Goal: Task Accomplishment & Management: Complete application form

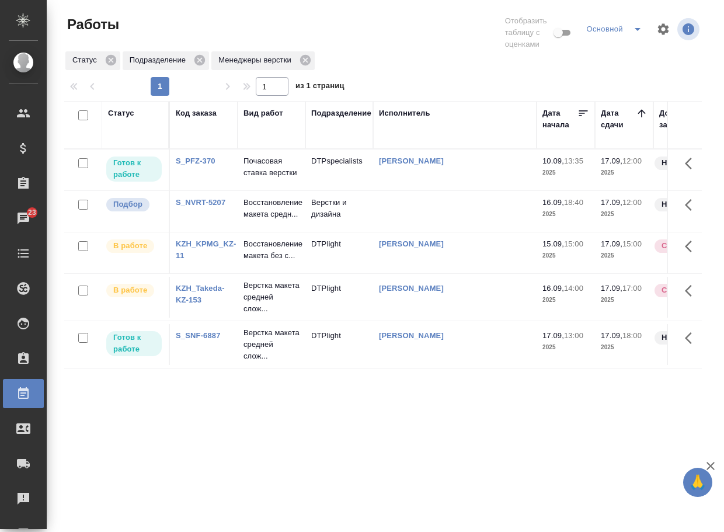
click at [254, 220] on p "Восстановление макета средн..." at bounding box center [271, 208] width 56 height 23
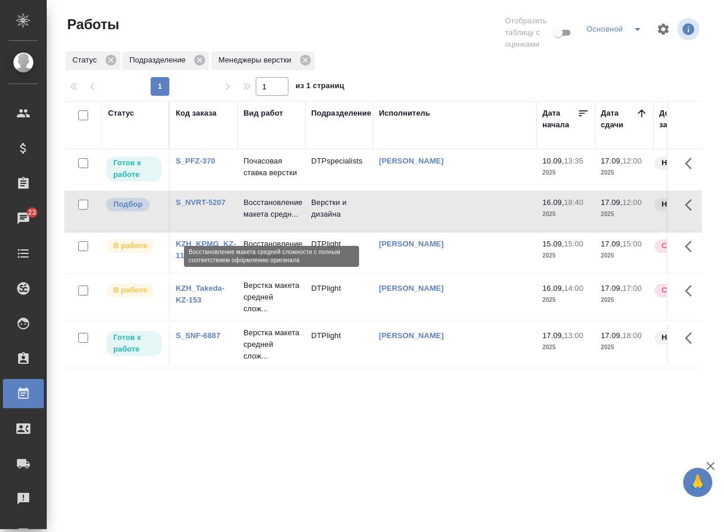
click at [254, 220] on p "Восстановление макета средн..." at bounding box center [271, 208] width 56 height 23
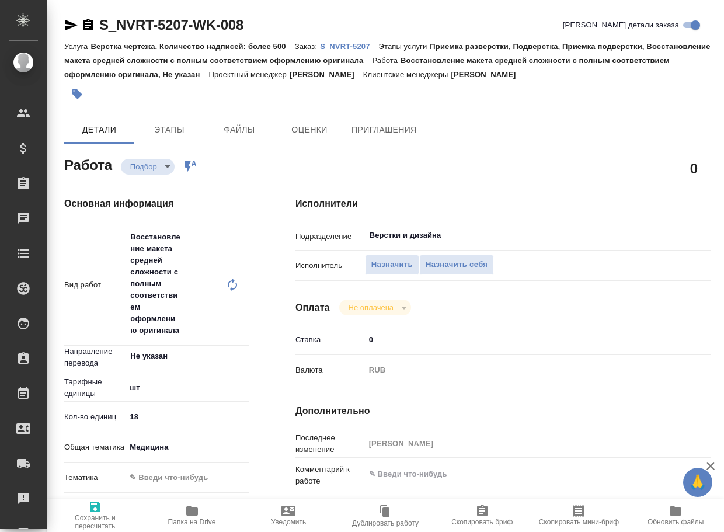
type textarea "x"
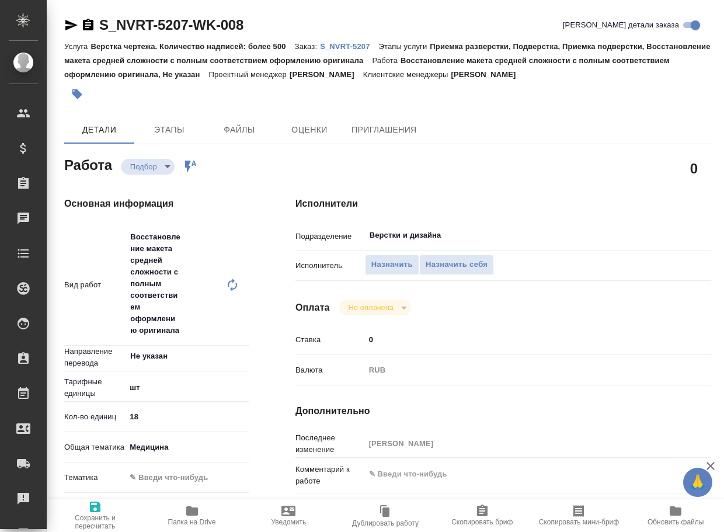
type textarea "x"
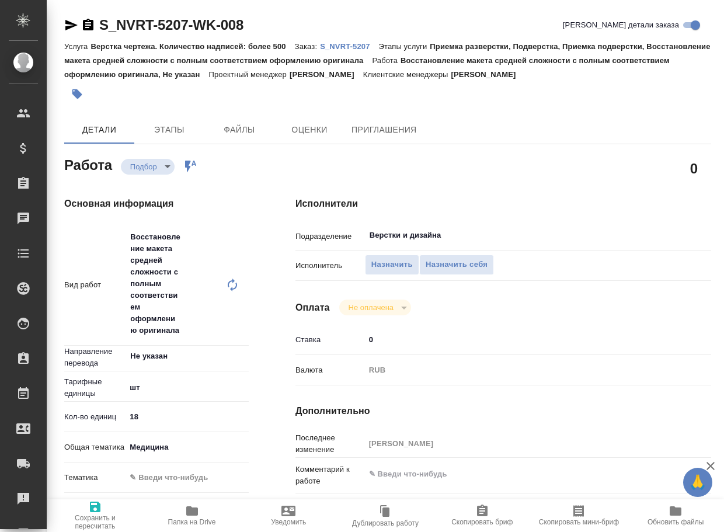
type textarea "x"
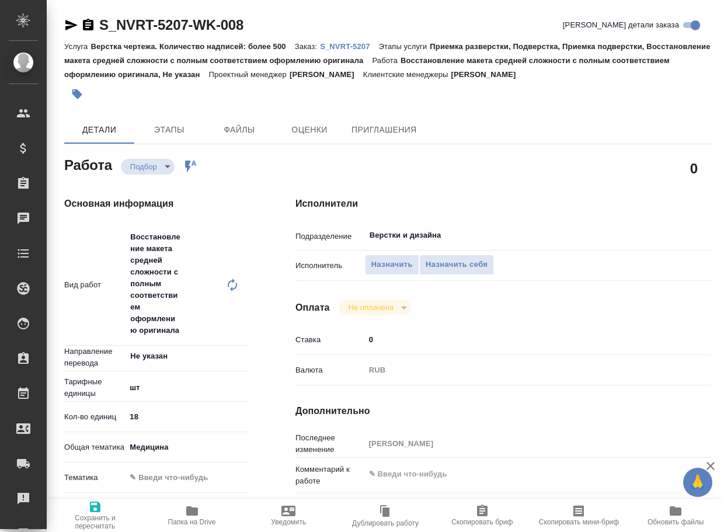
type textarea "x"
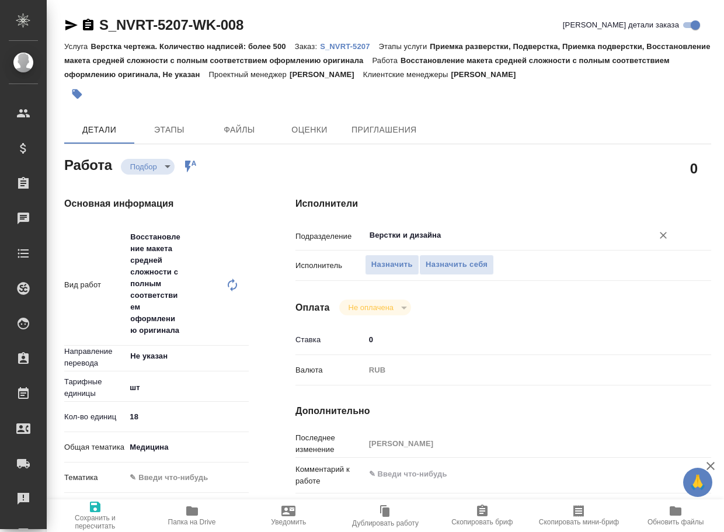
type textarea "x"
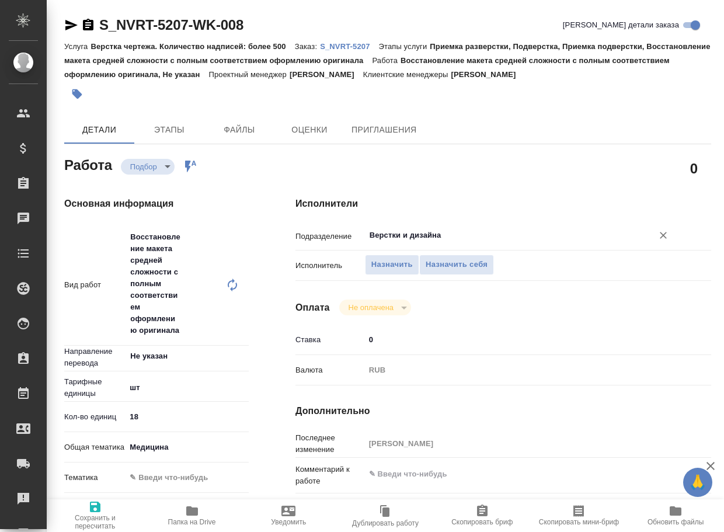
click at [458, 232] on input "Верстки и дизайна" at bounding box center [500, 235] width 265 height 14
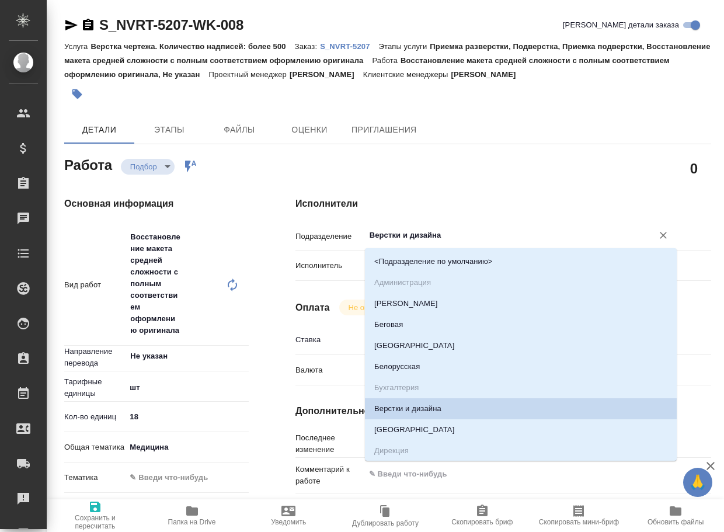
type textarea "x"
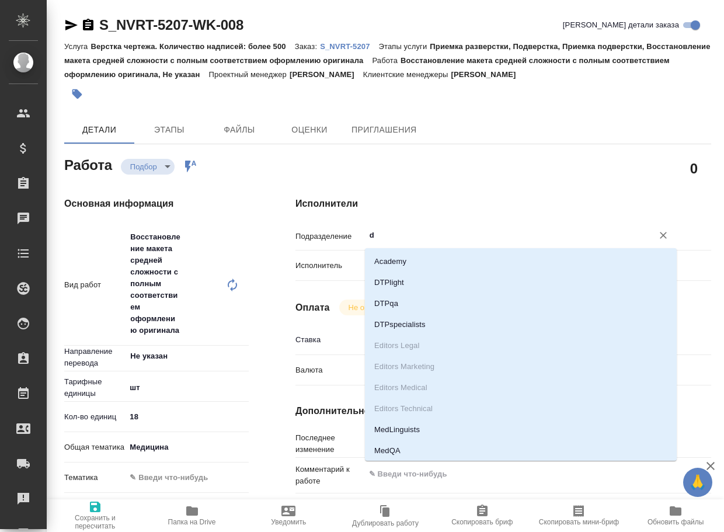
type input "dt"
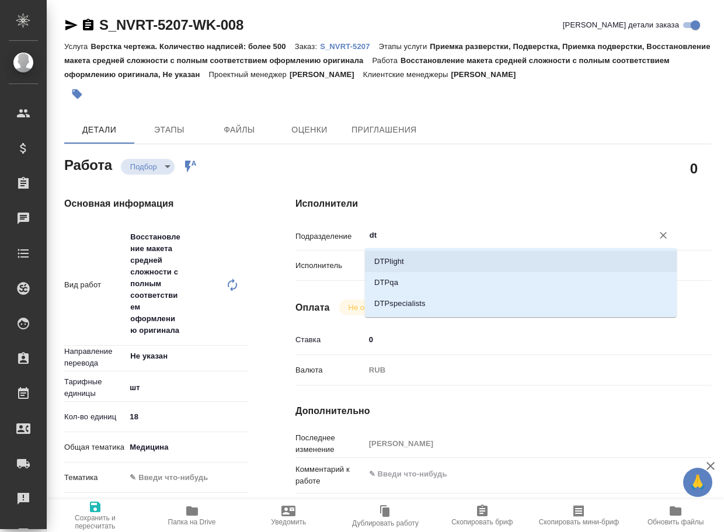
type textarea "x"
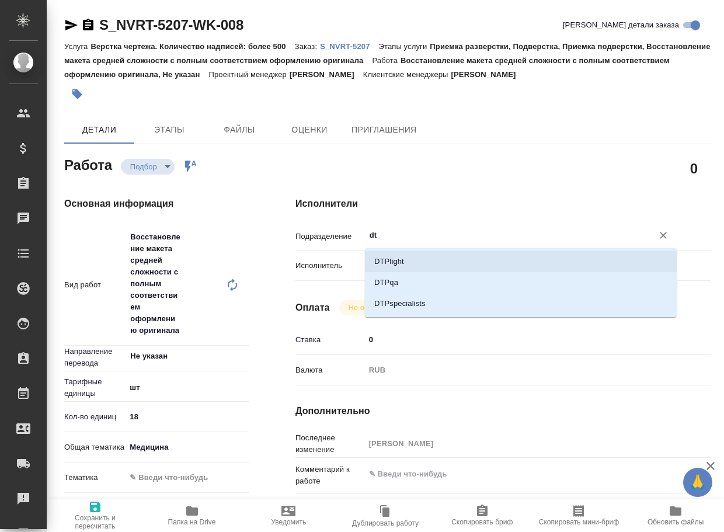
click at [440, 261] on li "DTPlight" at bounding box center [521, 261] width 312 height 21
type textarea "x"
type input "DTPlight"
type textarea "x"
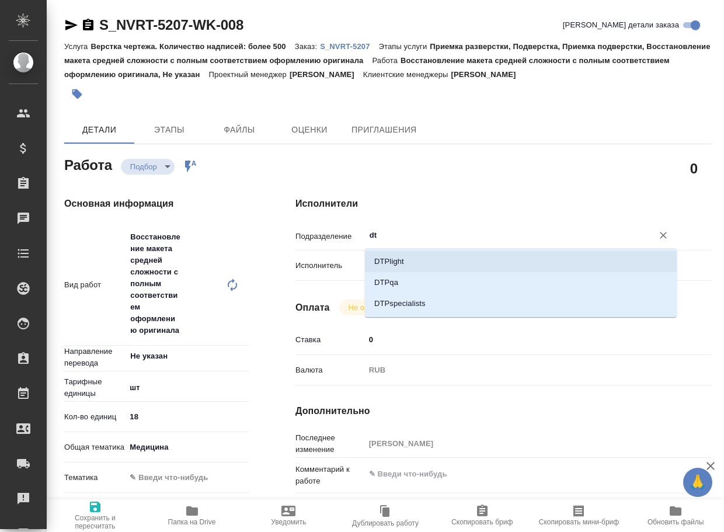
type textarea "x"
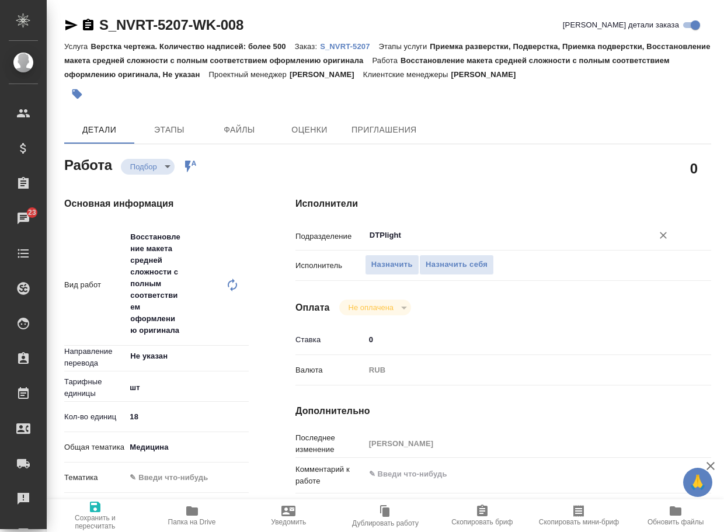
type input "DTPlight"
click at [82, 514] on span "Сохранить и пересчитать" at bounding box center [95, 521] width 83 height 16
type textarea "x"
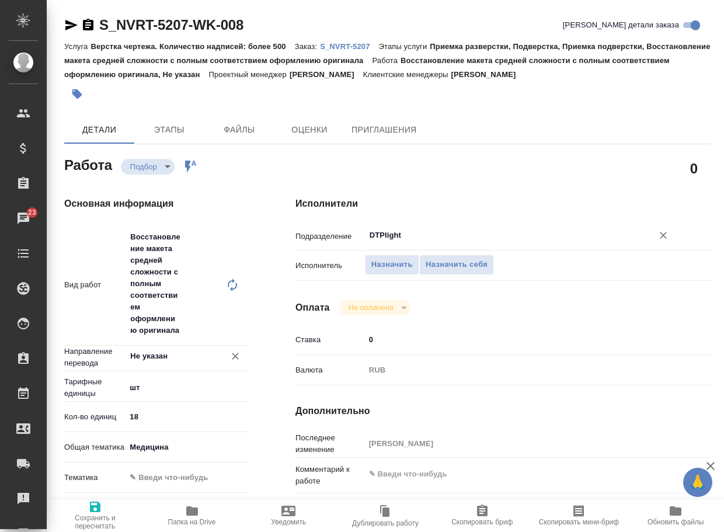
type textarea "x"
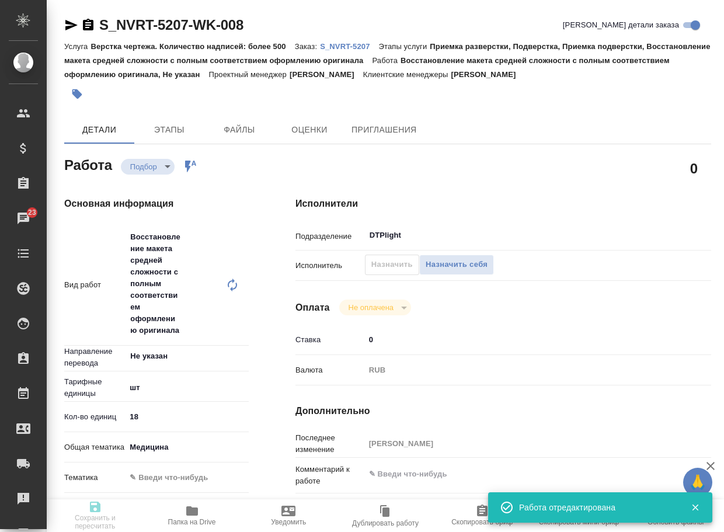
type textarea "x"
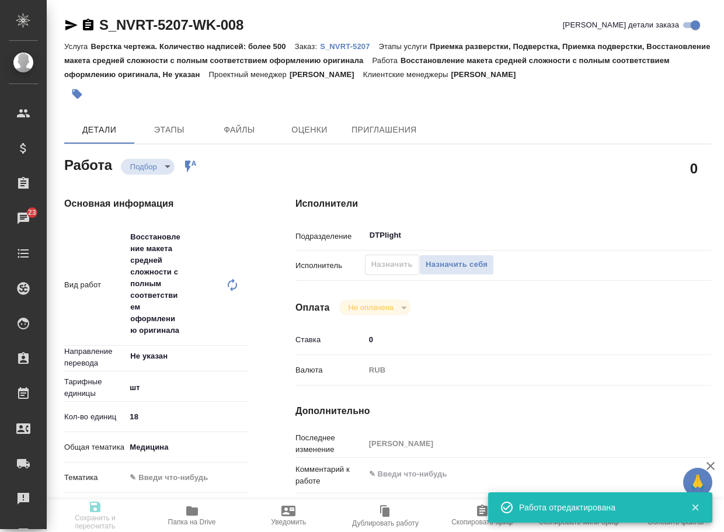
type textarea "x"
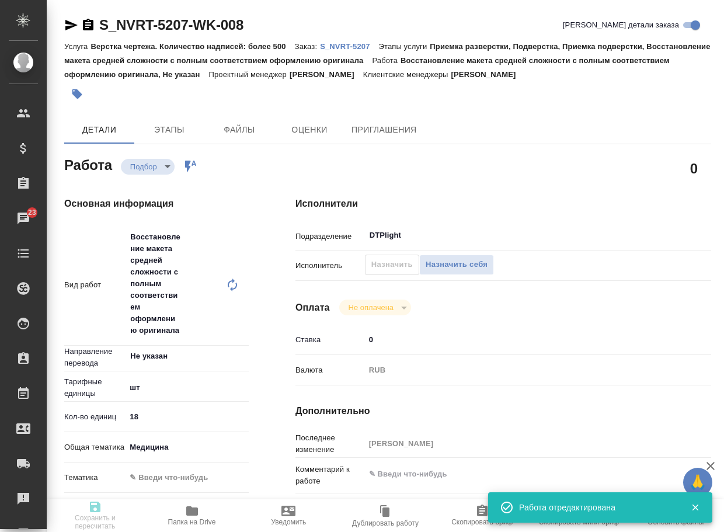
type input "recruiting"
type textarea "Восстановление макета средней сложности с полным соответствием оформлению ориги…"
type textarea "x"
type input "Не указан"
type input "5a8b1489cc6b4906c91bfdc1"
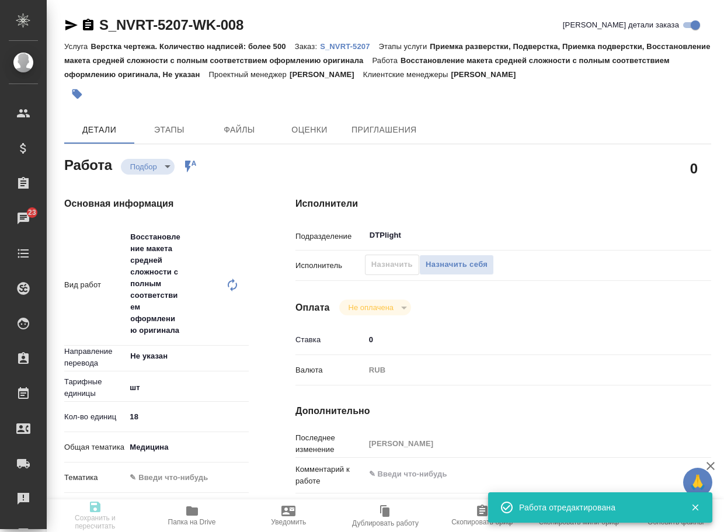
type input "18"
type input "med"
type input "16.09.2025 18:40"
type input "17.09.2025 12:00"
type input "18.09.2025 19:00"
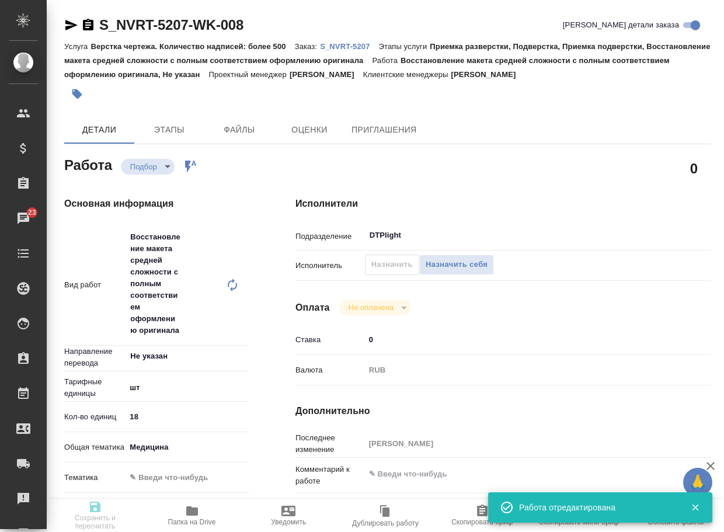
type input "DTPlight"
type input "notPayed"
type input "0"
type input "RUB"
type input "Грабко Мария"
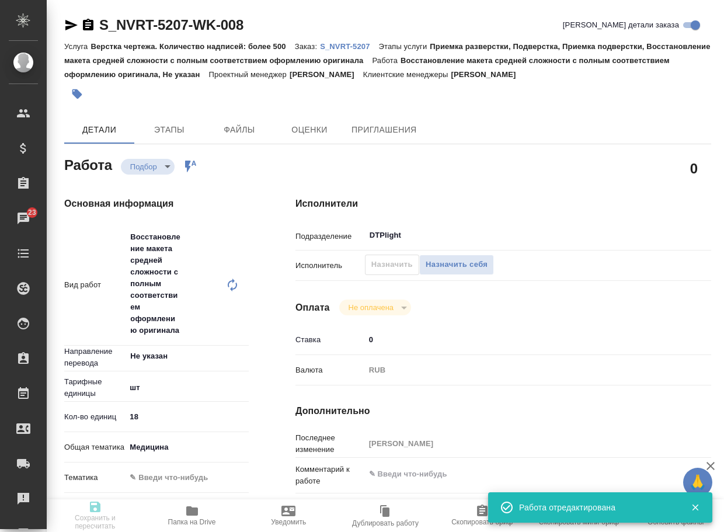
type textarea "x"
type textarea "/Clients/Novartos_Pharma/Orders/S_NVRT-5207/DTP/S_NVRT-5207-WK-008"
type textarea "x"
type input "S_NVRT-5207"
type input "Верстка чертежа. Количество надписей: более 500"
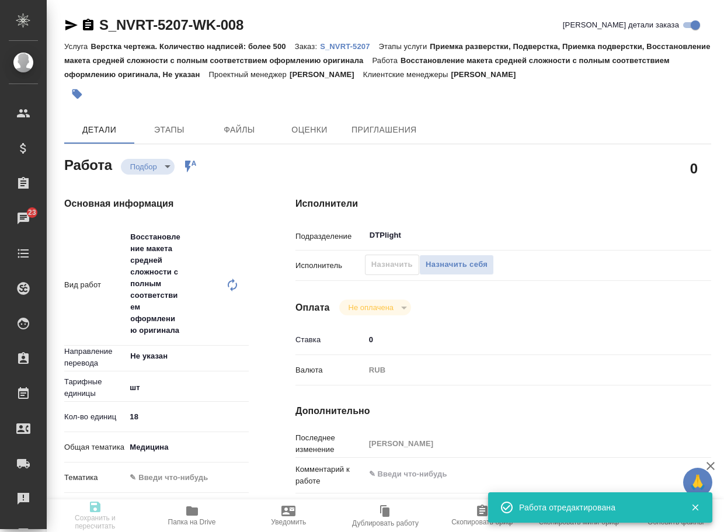
type input "Приемка разверстки, Подверстка, Приемка подверстки, Восстановление макета средн…"
type input "Кабаргина Анна"
type input "Арсеньева Вера"
type input "/Clients/Novartos_Pharma/Orders/S_NVRT-5207"
type textarea "x"
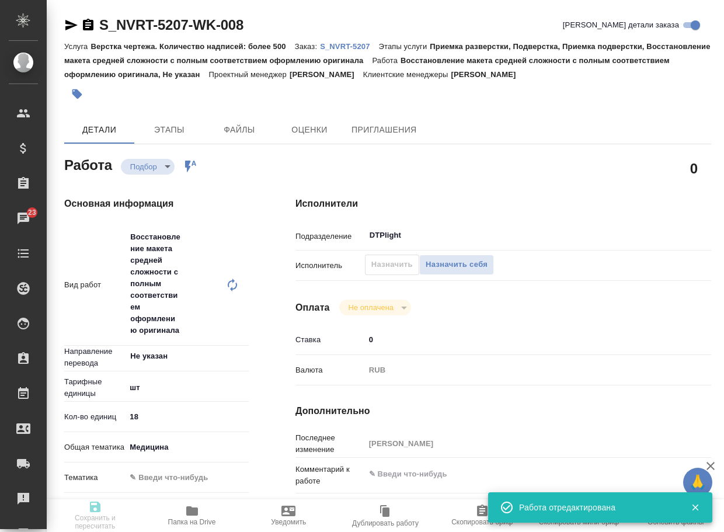
type textarea "x"
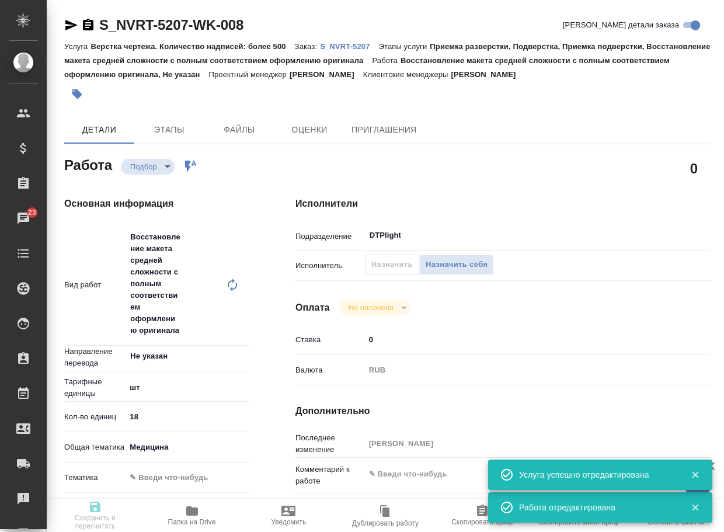
type textarea "x"
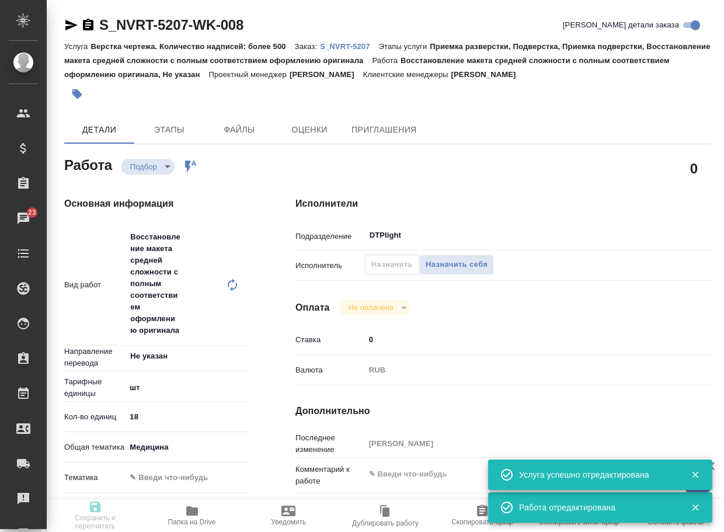
type textarea "x"
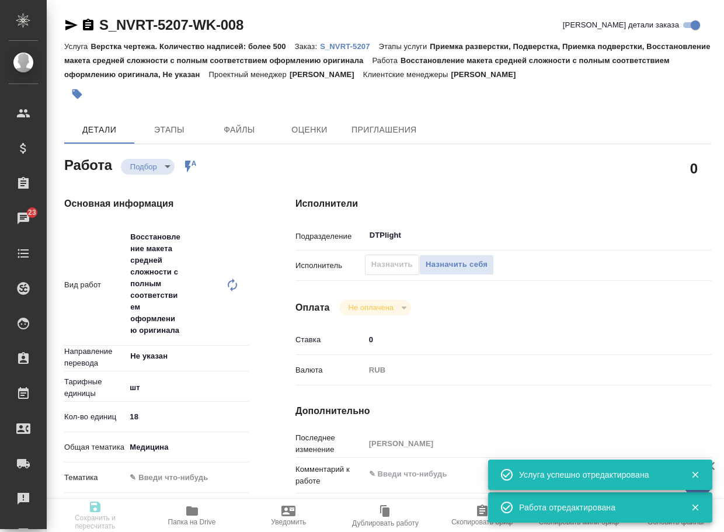
type textarea "x"
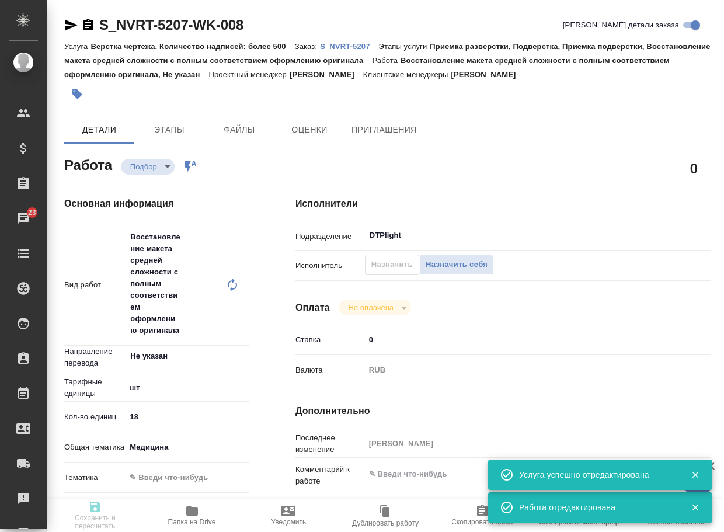
type textarea "x"
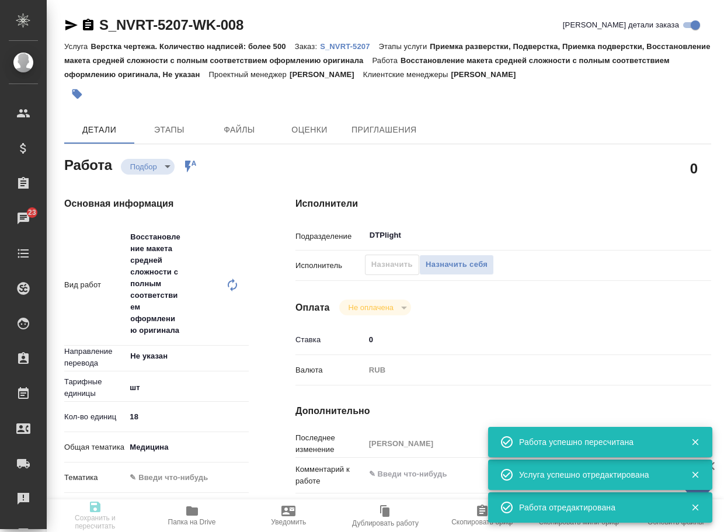
click at [365, 50] on p "S_NVRT-5207" at bounding box center [349, 46] width 58 height 9
type input "recruiting"
type textarea "Восстановление макета средней сложности с полным соответствием оформлению ориги…"
type textarea "x"
type input "Не указан"
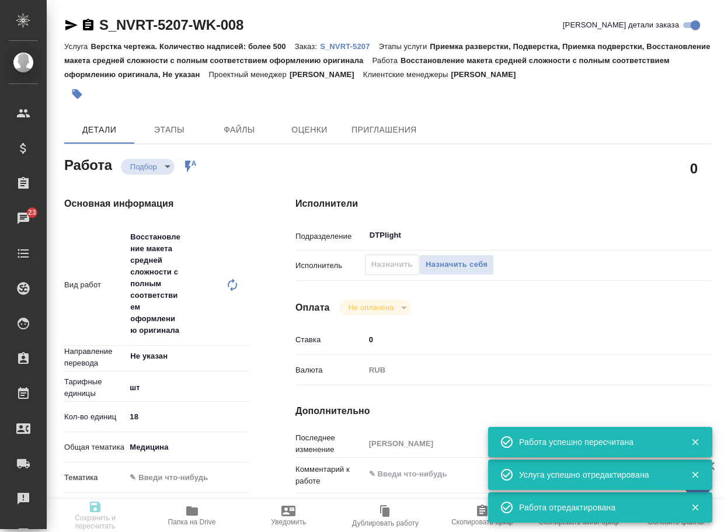
type input "5a8b1489cc6b4906c91bfdc1"
type input "18"
type input "med"
type input "16.09.2025 18:40"
type input "17.09.2025 12:00"
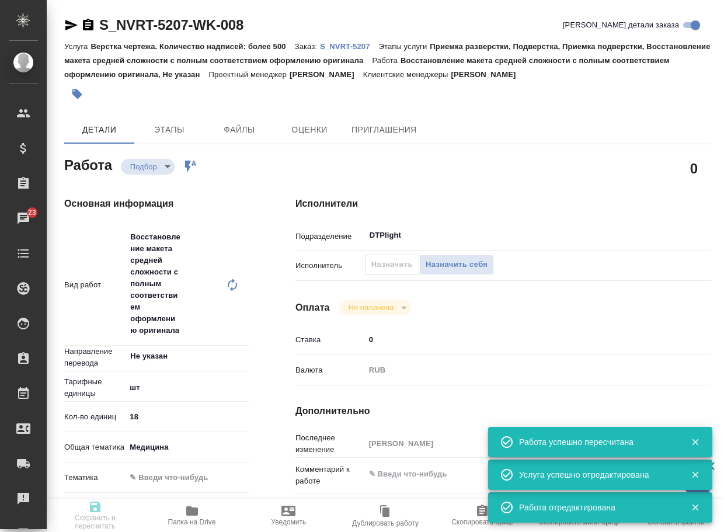
type input "18.09.2025 19:00"
type input "DTPlight"
type input "notPayed"
type input "0"
type input "RUB"
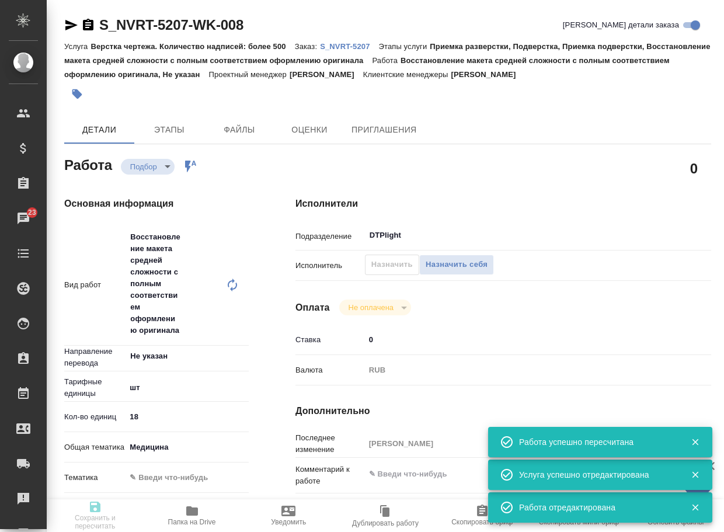
type input "Грабко Мария"
type textarea "x"
type textarea "/Clients/Novartos_Pharma/Orders/S_NVRT-5207/DTP/S_NVRT-5207-WK-008"
type textarea "x"
type input "S_NVRT-5207"
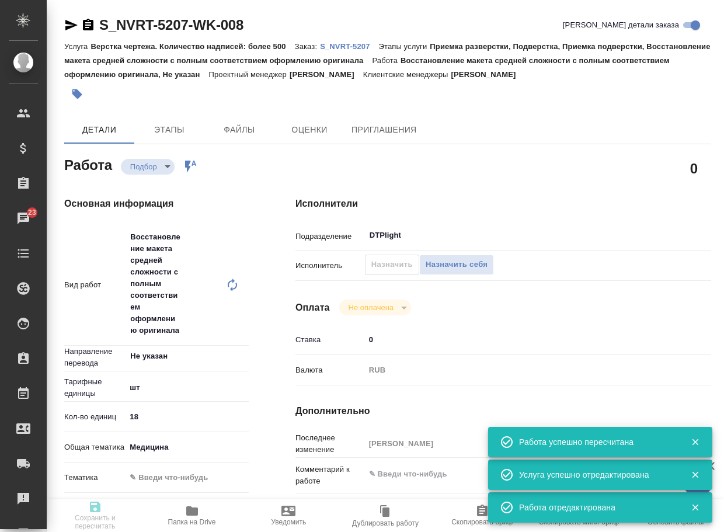
type input "Верстка чертежа. Количество надписей: более 500"
type input "Приемка разверстки, Подверстка, Приемка подверстки, Восстановление макета средн…"
type input "Кабаргина Анна"
type input "Арсеньева Вера"
type input "/Clients/Novartos_Pharma/Orders/S_NVRT-5207"
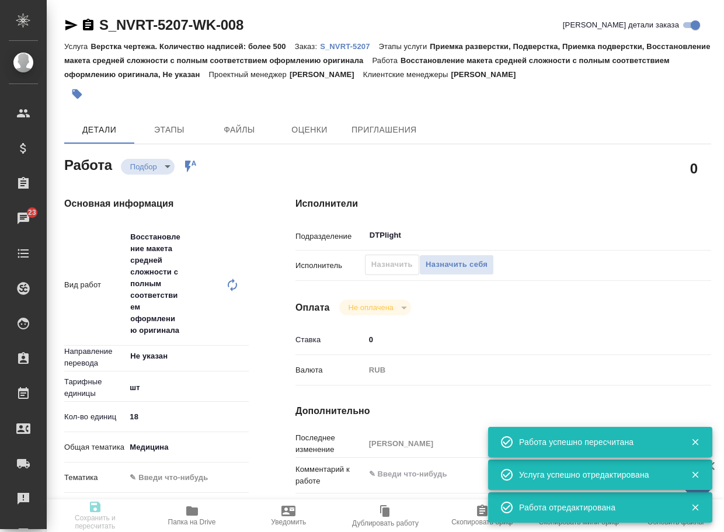
type textarea "x"
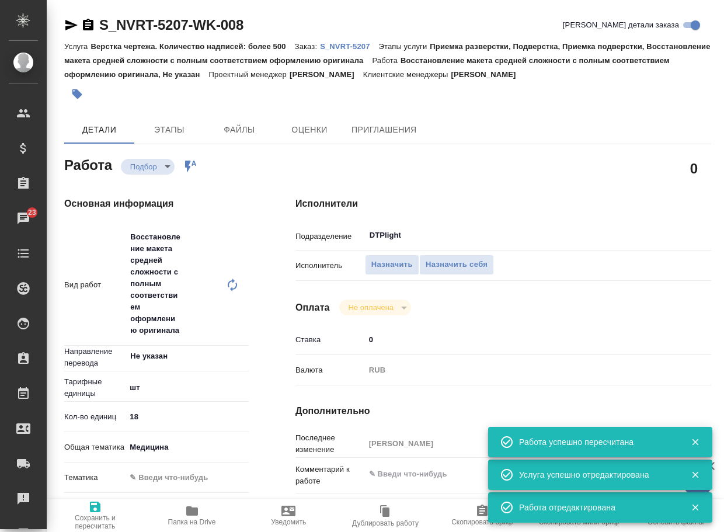
type textarea "x"
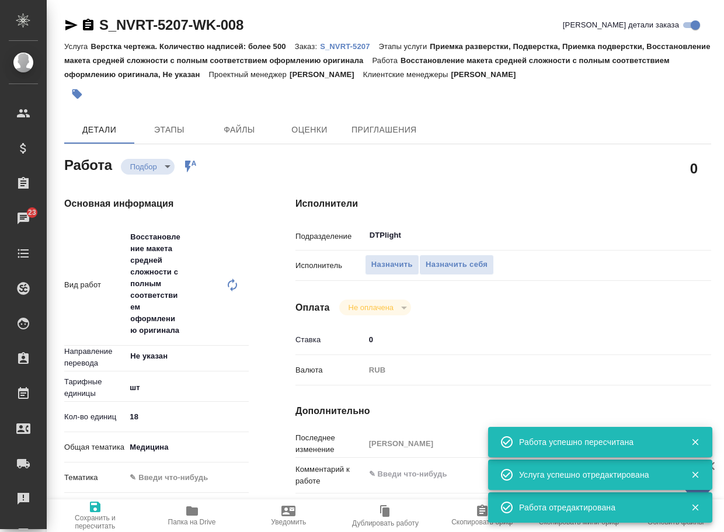
type textarea "x"
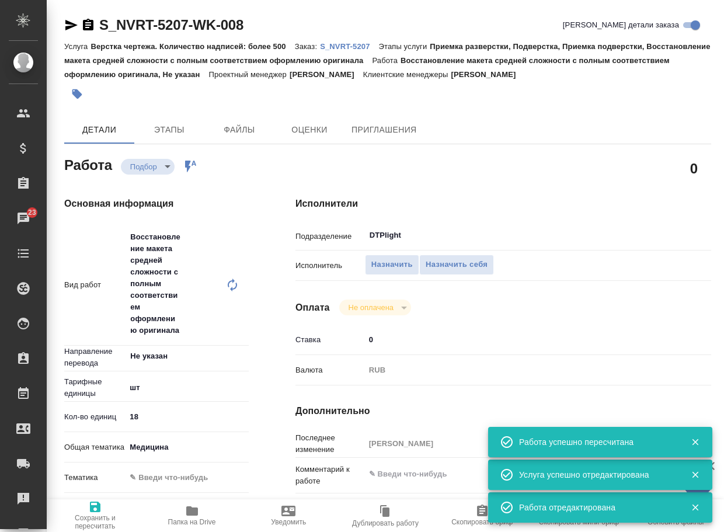
type textarea "x"
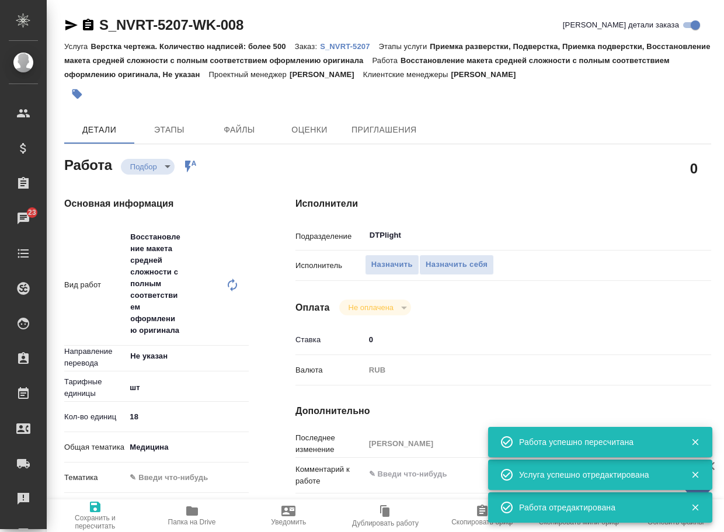
type textarea "x"
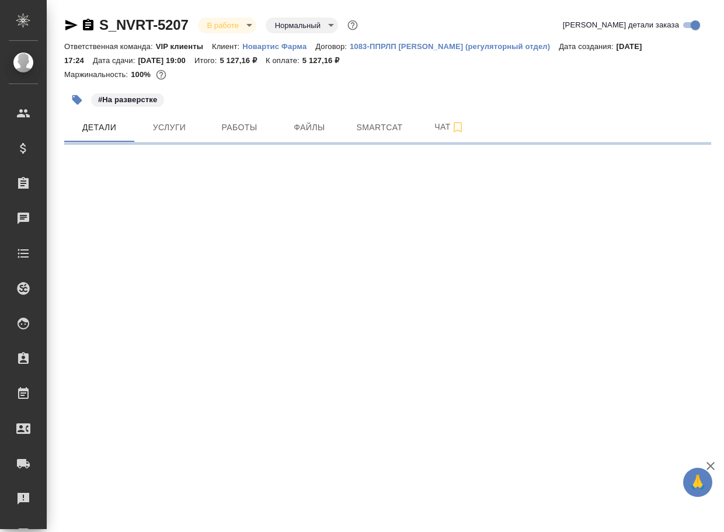
select select "RU"
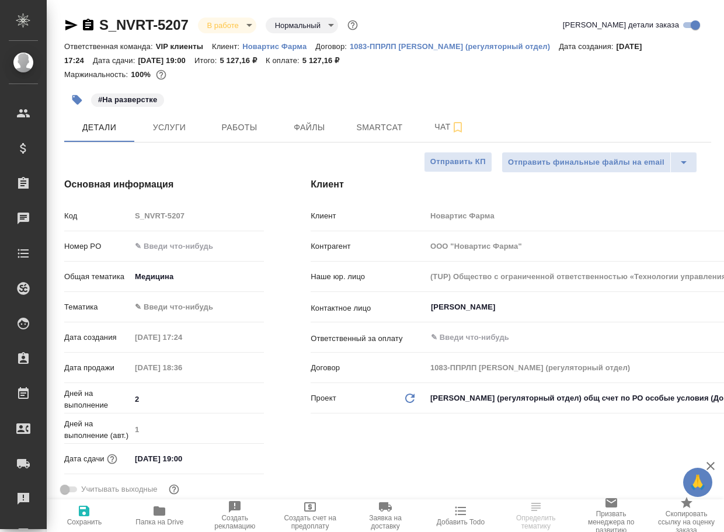
type input "Грабко Мария"
type input "Комаров Роман"
type textarea "x"
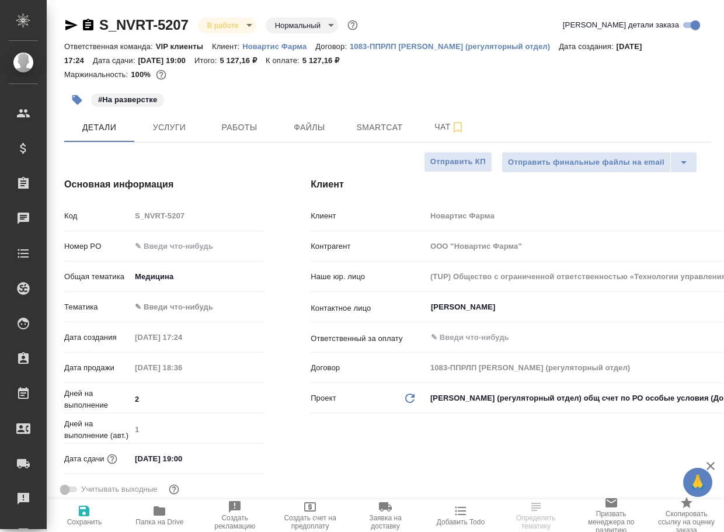
type textarea "x"
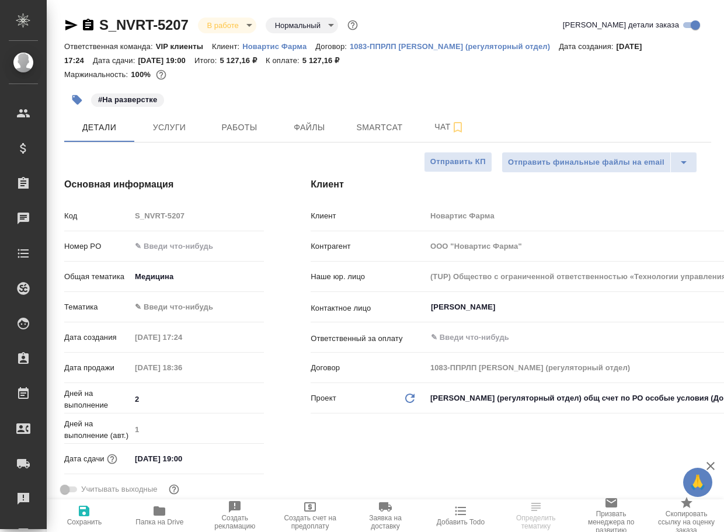
type textarea "x"
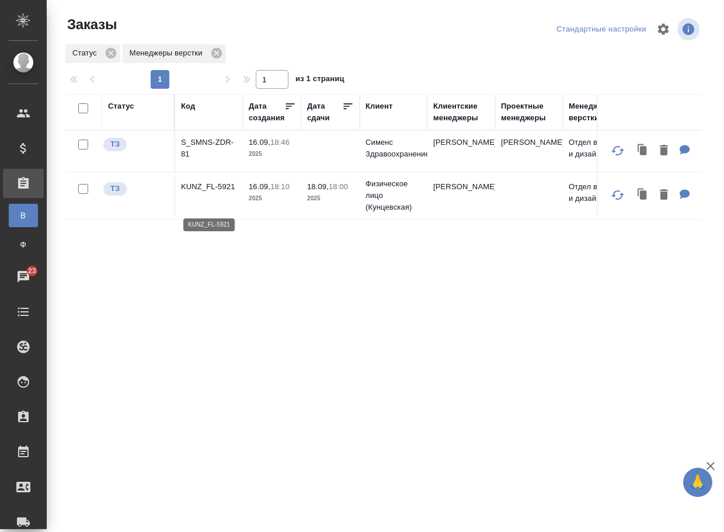
click at [204, 193] on p "KUNZ_FL-5921" at bounding box center [209, 187] width 56 height 12
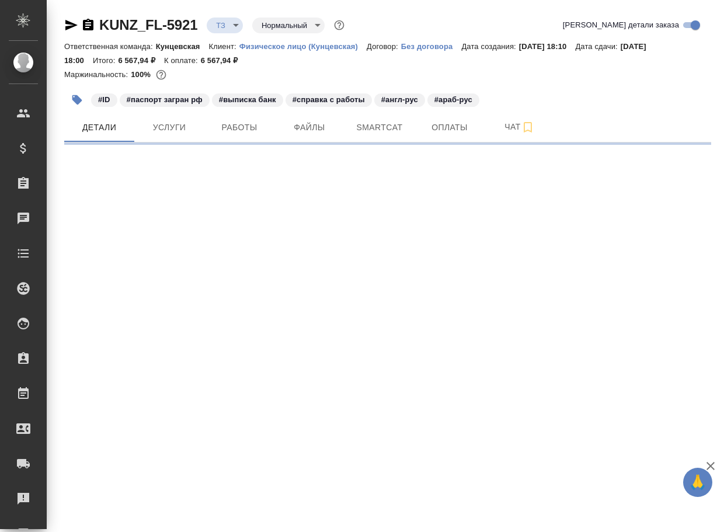
select select "RU"
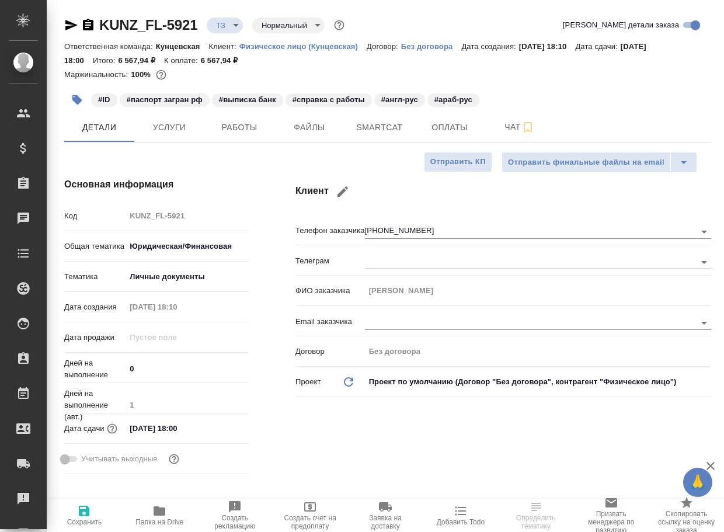
type textarea "x"
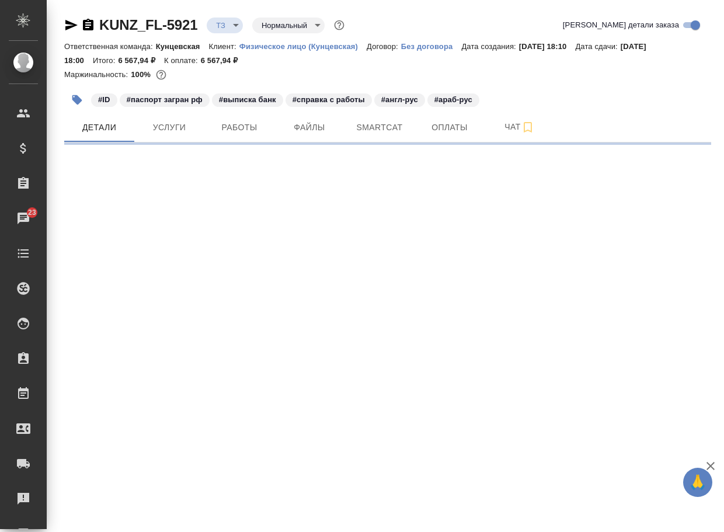
select select "RU"
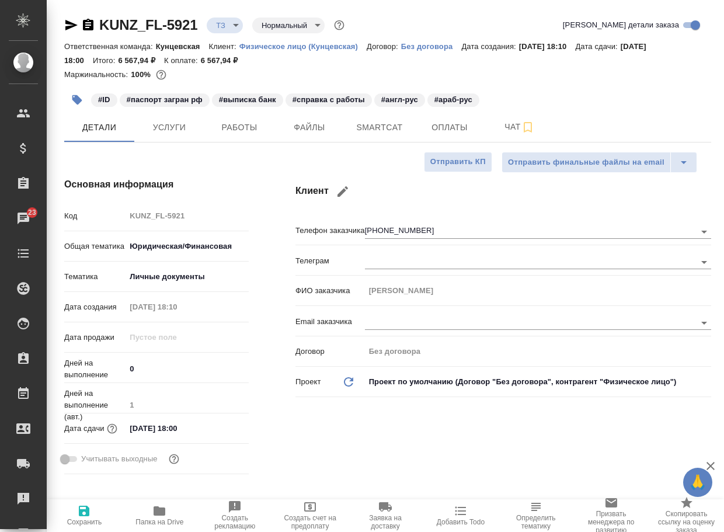
type textarea "x"
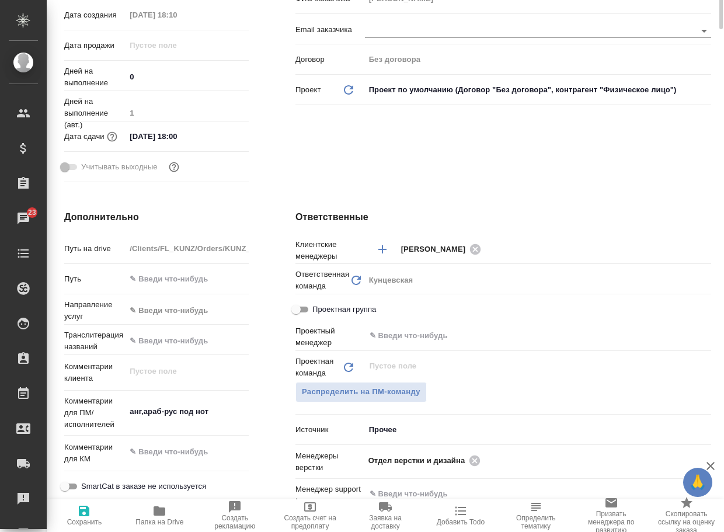
scroll to position [350, 0]
